Goal: Transaction & Acquisition: Purchase product/service

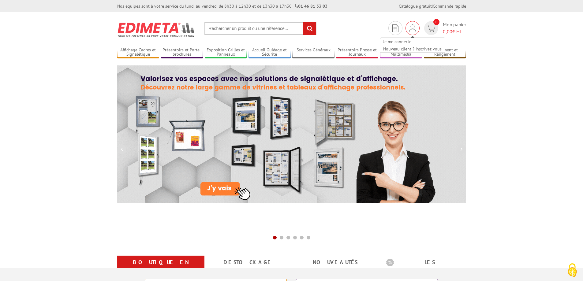
click at [415, 28] on div "Je me connecte Nouveau client ? Inscrivez-vous" at bounding box center [412, 28] width 14 height 14
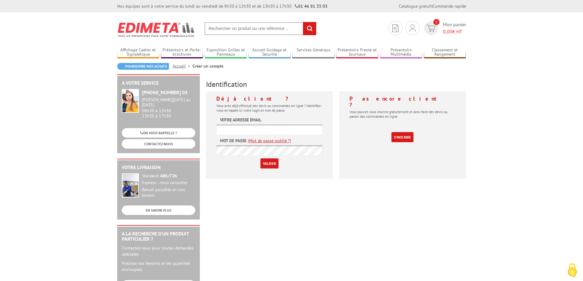
click at [257, 131] on input "text" at bounding box center [269, 129] width 106 height 10
type input "communication@valleiry.fr"
click at [271, 165] on input "Valider" at bounding box center [269, 163] width 18 height 10
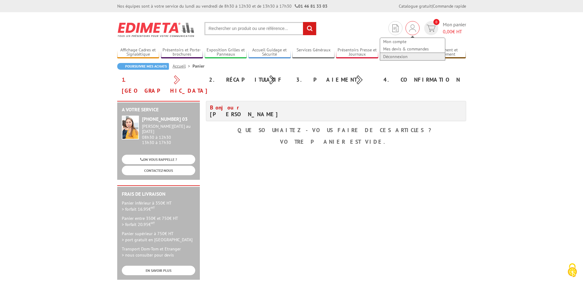
click at [404, 56] on link "Déconnexion" at bounding box center [412, 56] width 65 height 7
